Goal: Information Seeking & Learning: Learn about a topic

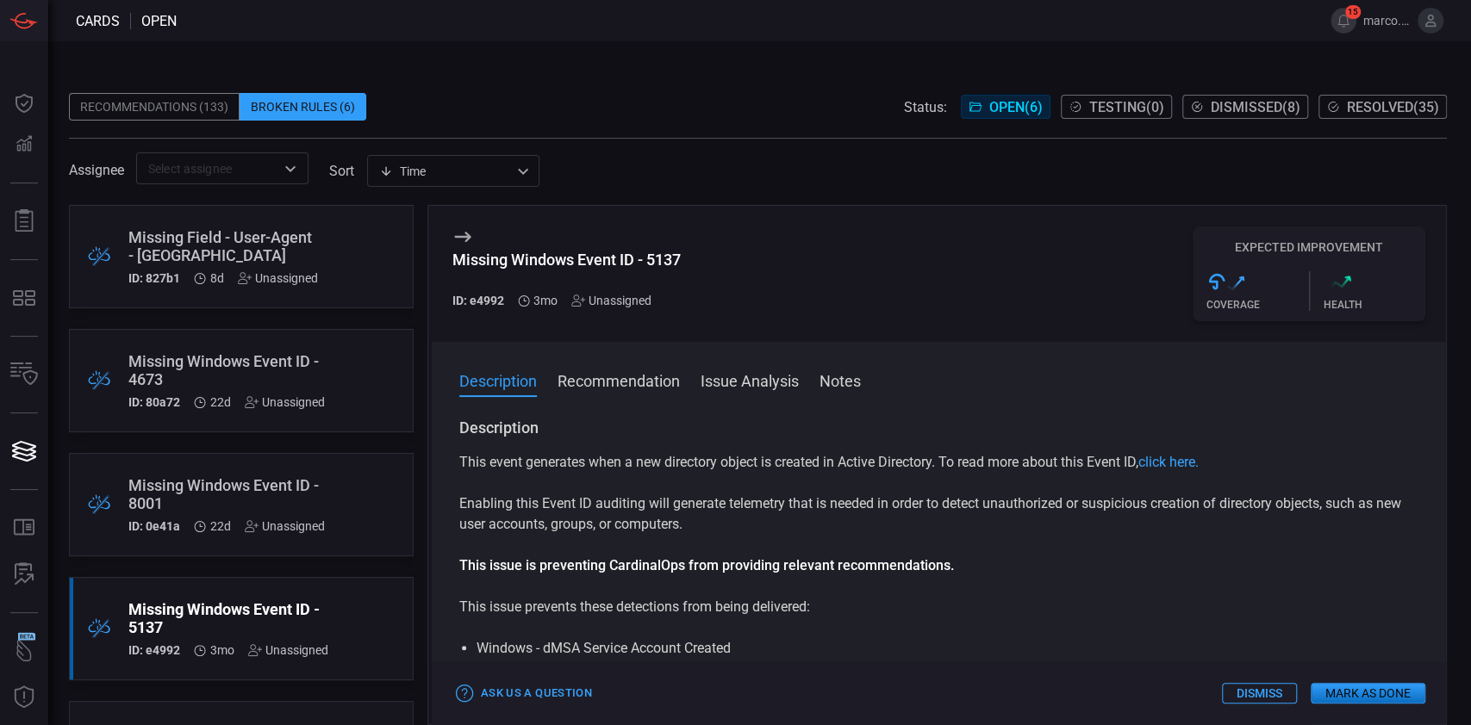
click at [302, 246] on div "Missing Field - User-Agent - Palo Alto" at bounding box center [223, 246] width 190 height 36
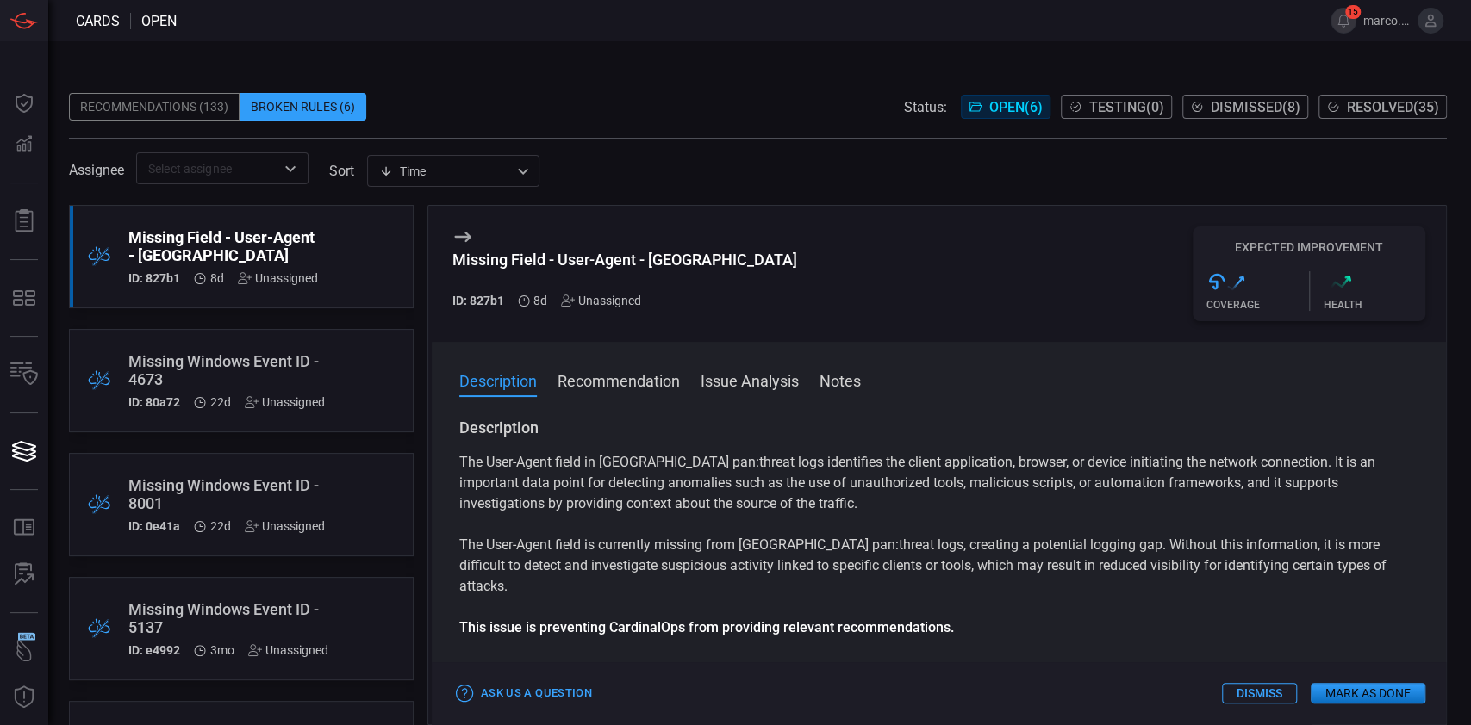
click at [258, 370] on div "Missing Windows Event ID - 4673" at bounding box center [226, 370] width 196 height 36
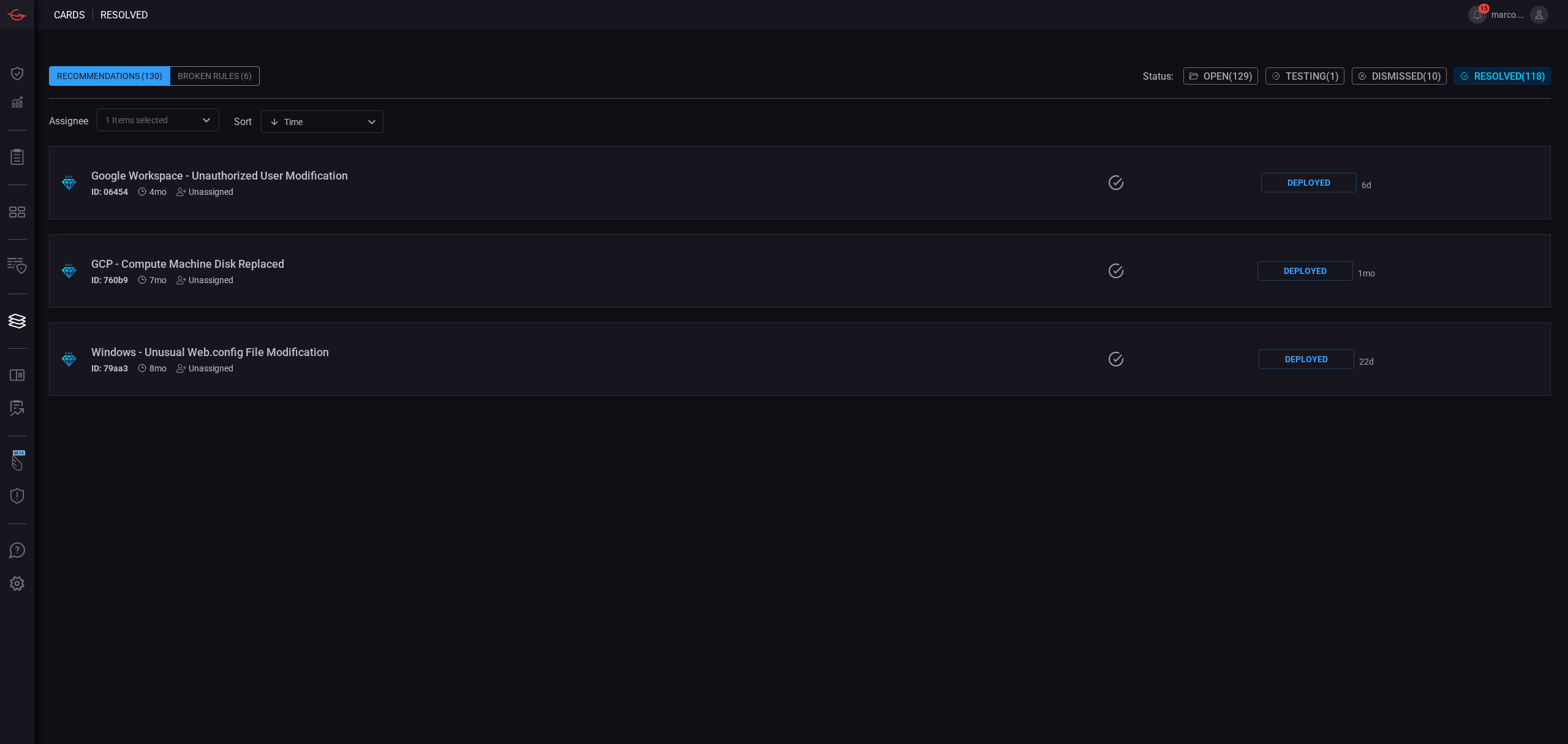
click at [1503, 75] on span "Resolved ( 118 )" at bounding box center [1510, 76] width 71 height 11
click at [1392, 80] on span "Dismissed ( 10 )" at bounding box center [1407, 76] width 69 height 11
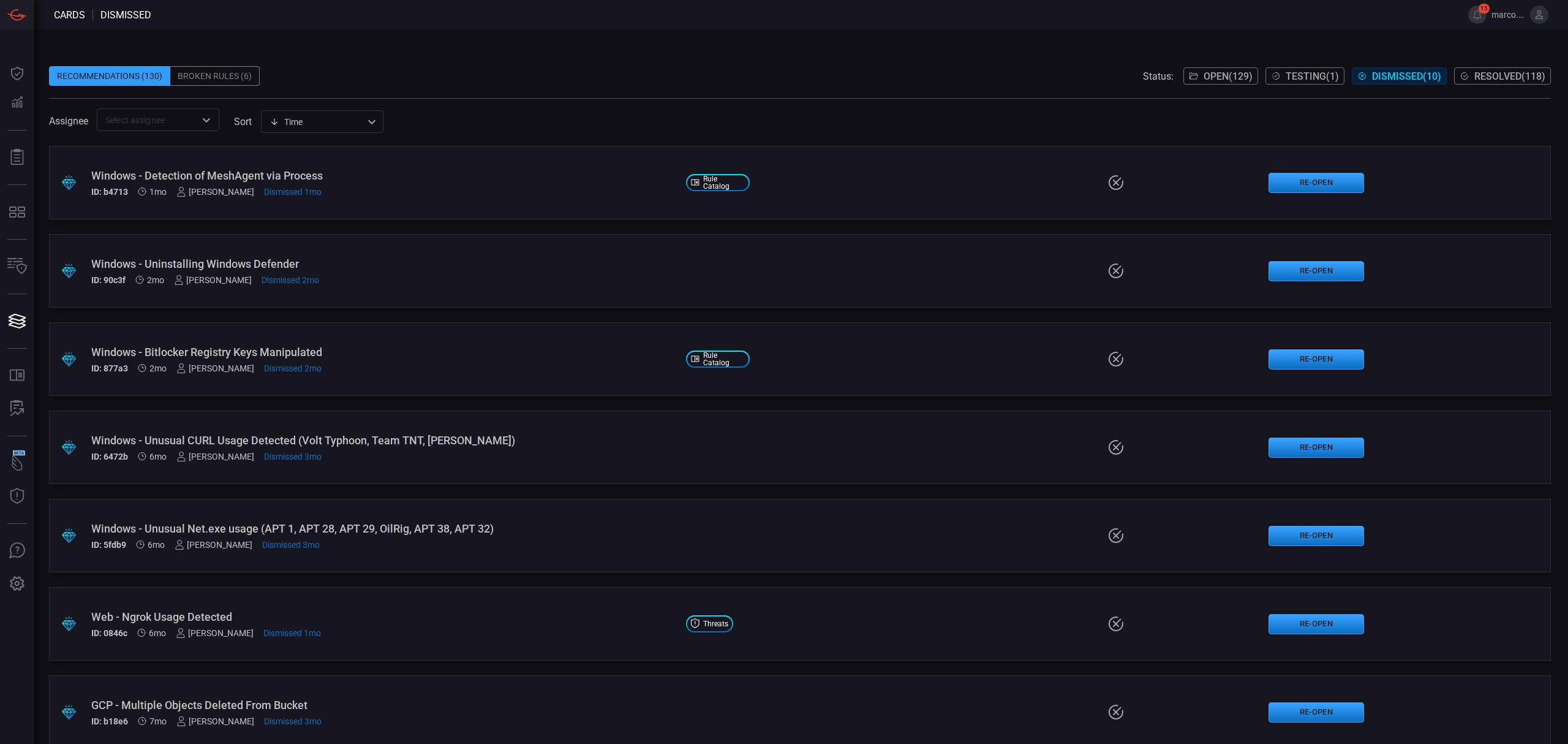
click at [721, 64] on span at bounding box center [800, 57] width 1502 height 18
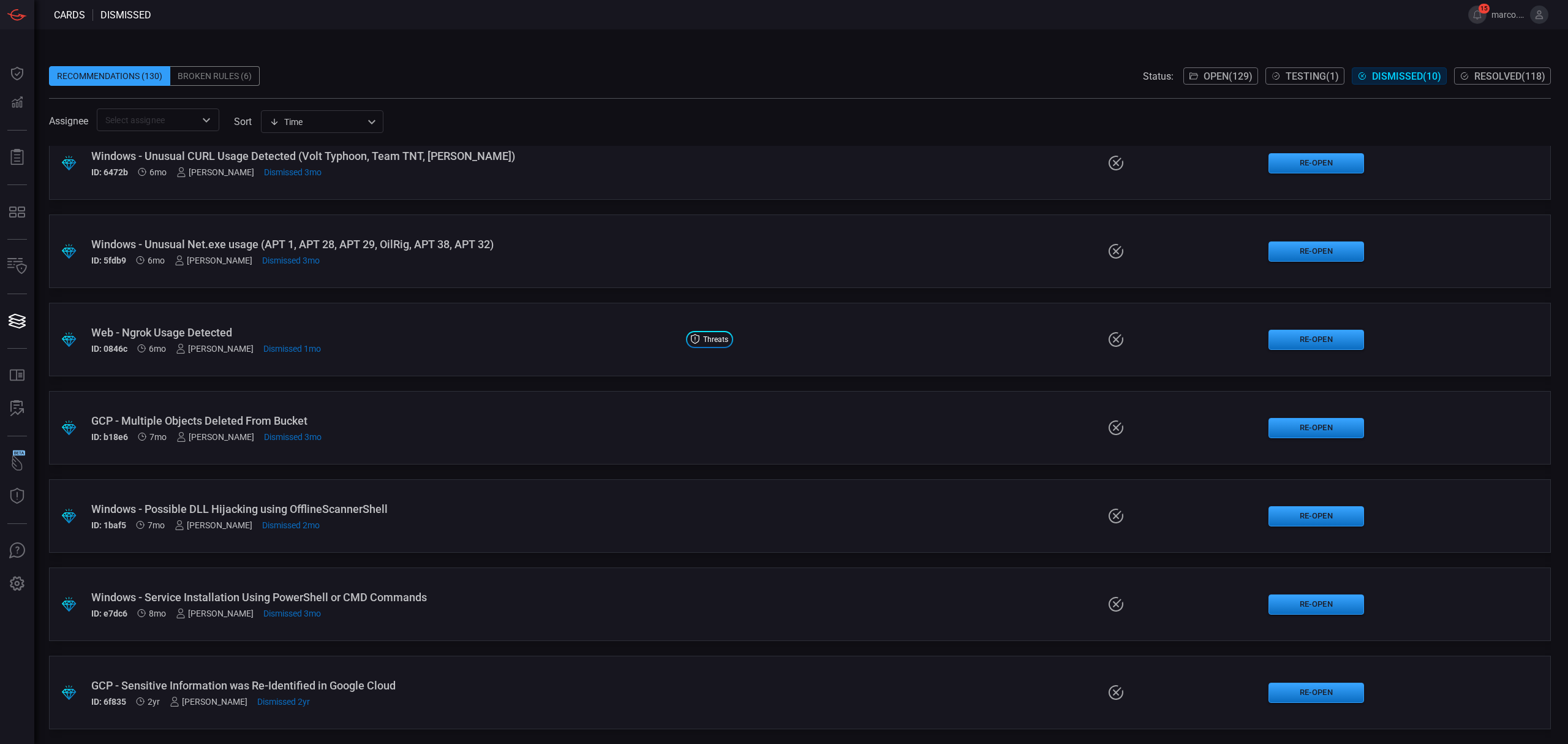
click at [400, 676] on div ".suggested_cards_icon{fill:url(#suggested_cards_icon);} GCP - Sensitive Informa…" at bounding box center [800, 692] width 1502 height 73
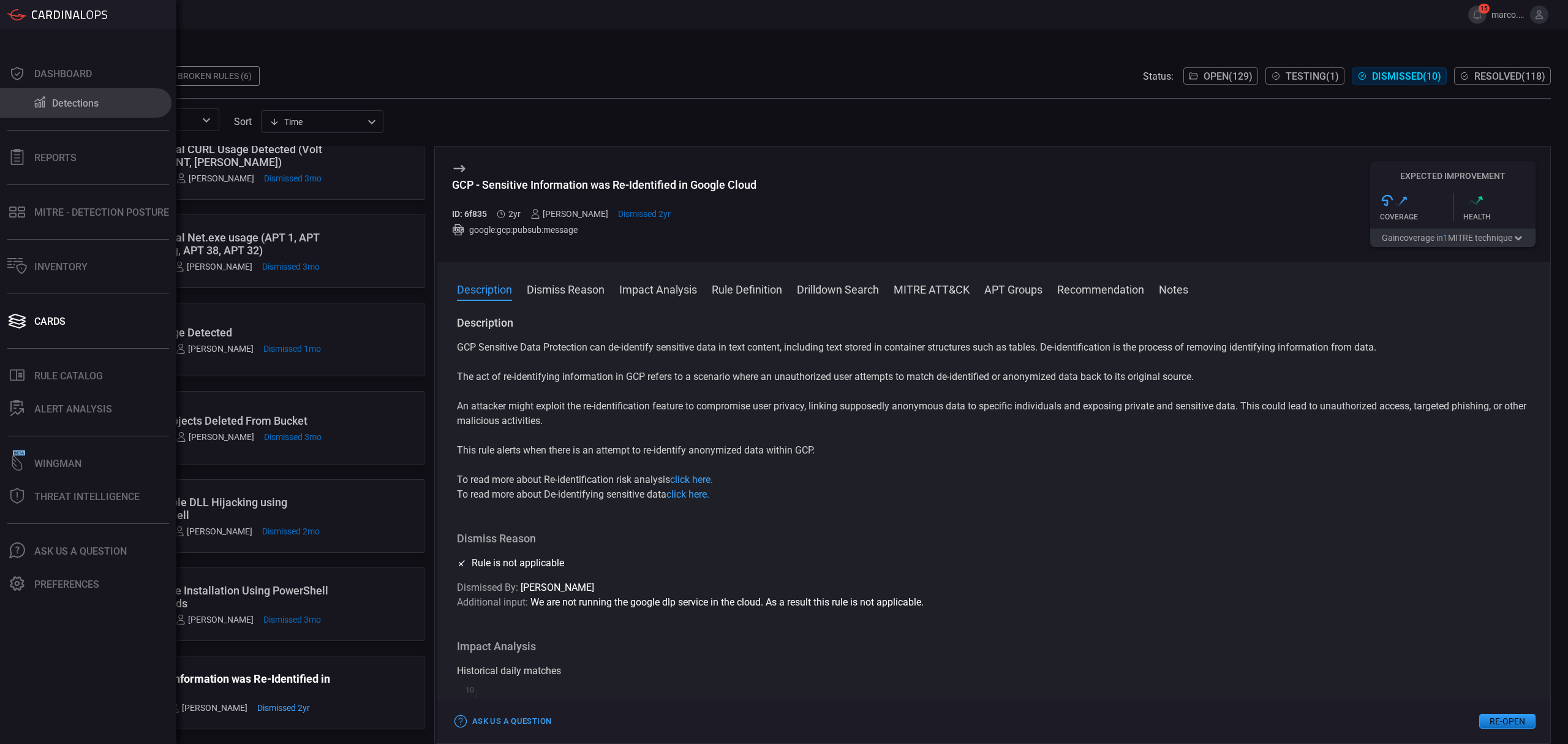
click at [52, 104] on div "Detections" at bounding box center [75, 103] width 46 height 11
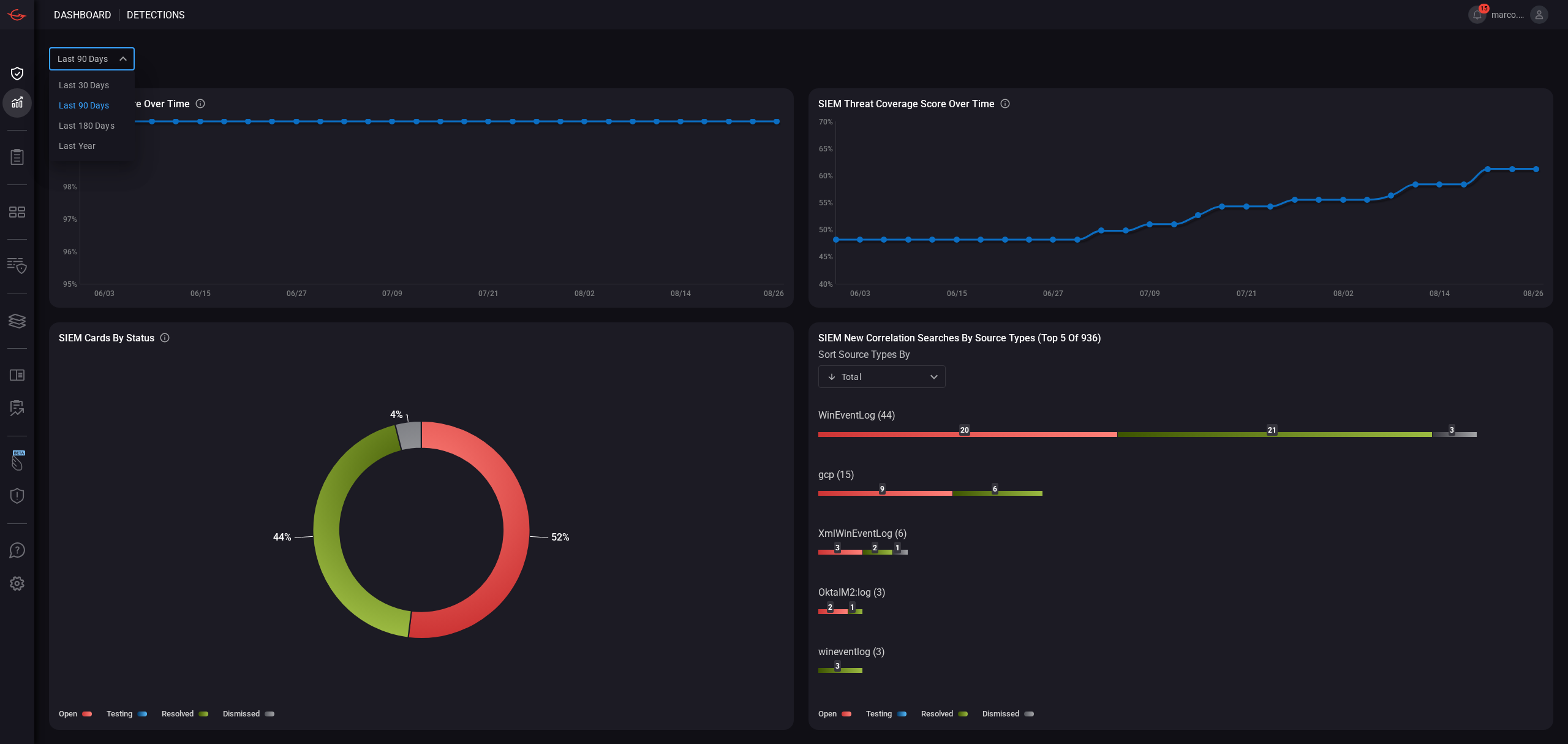
click at [130, 55] on div "Last 90 days quarter Last 30 days Last 90 days Last 180 days Last year ​" at bounding box center [92, 58] width 86 height 23
click at [94, 125] on div "Last 180 days" at bounding box center [87, 126] width 55 height 13
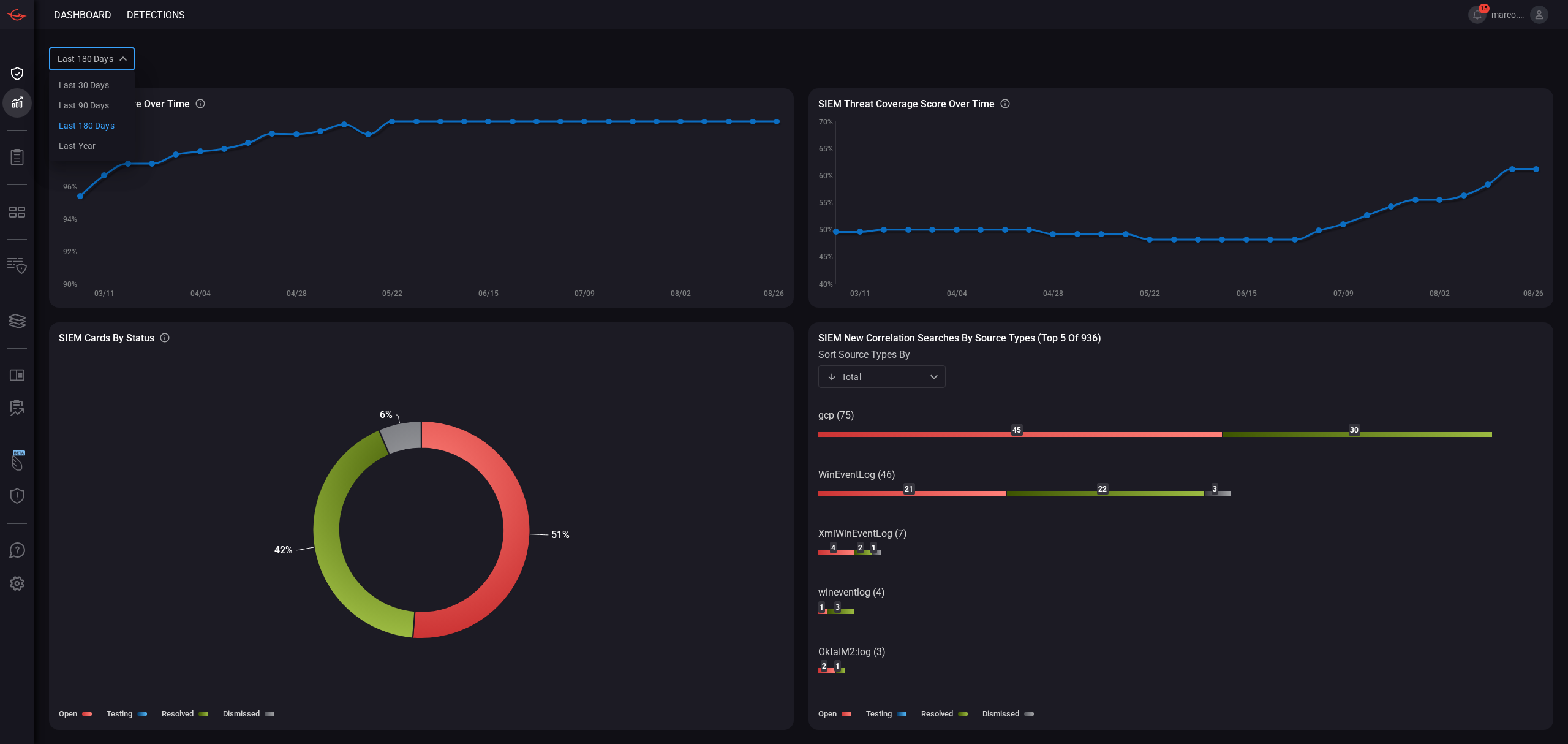
click at [104, 49] on div "Last 180 days sixMonths Last 30 days Last 90 days Last 180 days Last year ​" at bounding box center [92, 58] width 86 height 23
click at [97, 154] on li "Last year" at bounding box center [92, 146] width 86 height 20
type input "year"
